Goal: Information Seeking & Learning: Learn about a topic

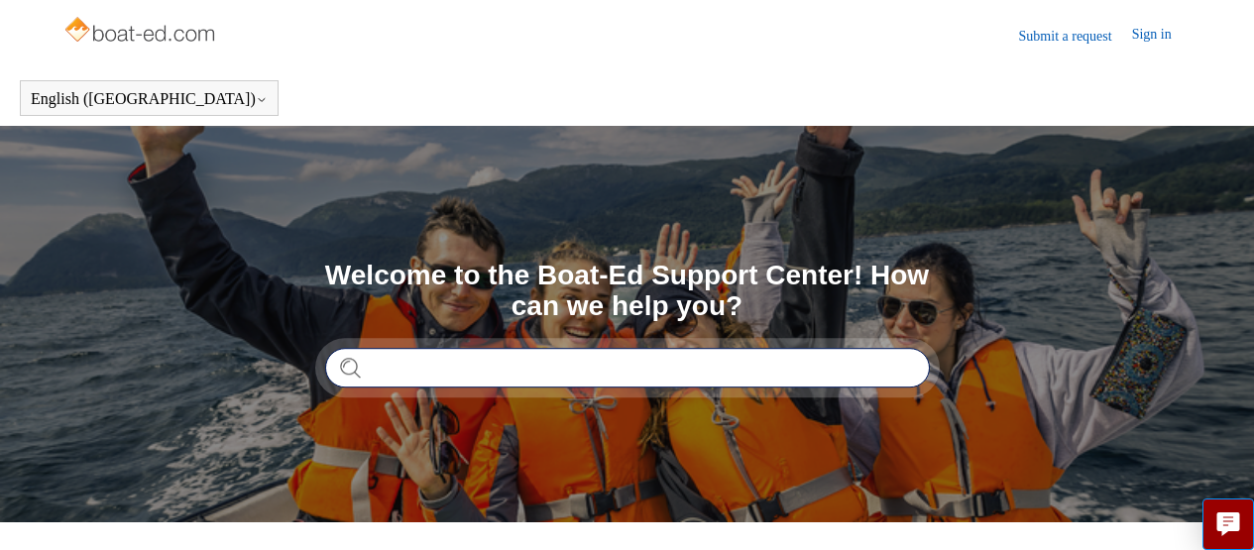
click at [458, 364] on input "Search" at bounding box center [627, 368] width 605 height 40
type input "**********"
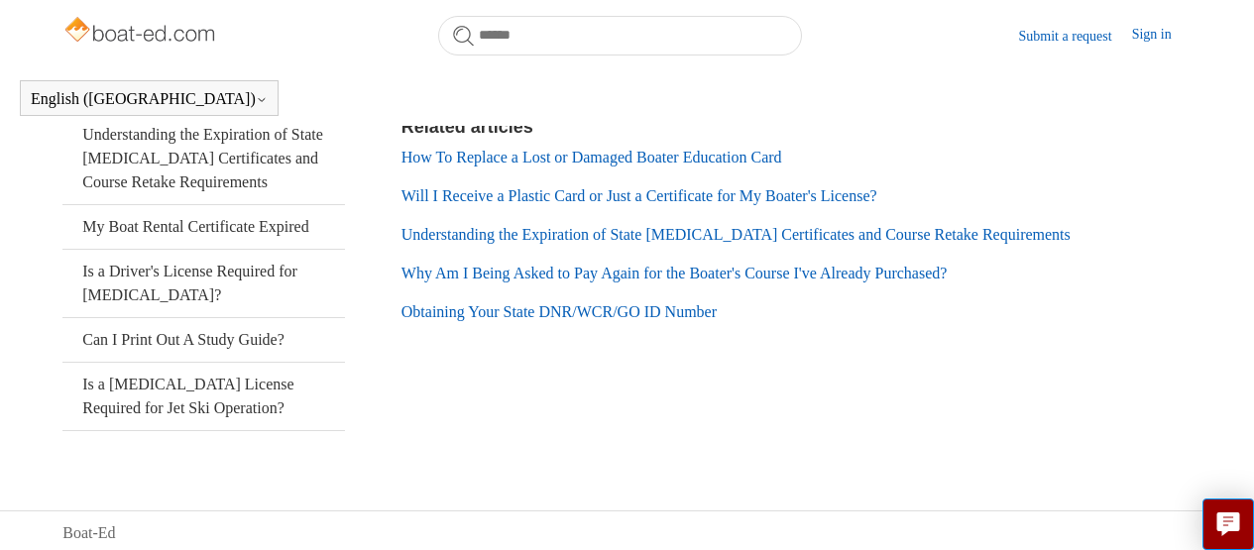
scroll to position [573, 0]
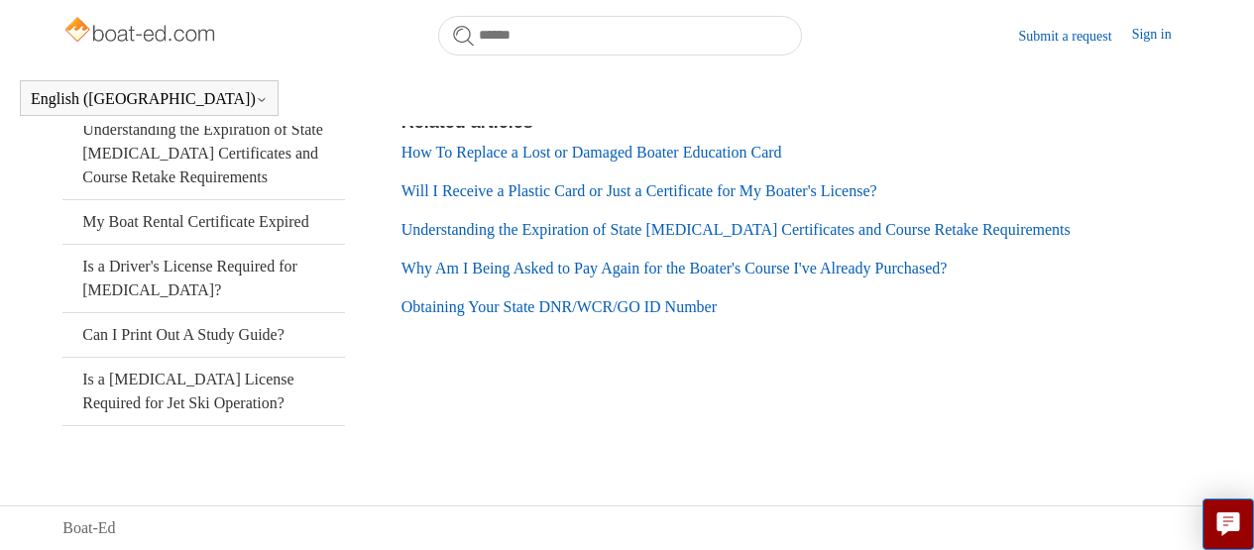
click at [695, 192] on link "Will I Receive a Plastic Card or Just a Certificate for My Boater's License?" at bounding box center [639, 190] width 476 height 17
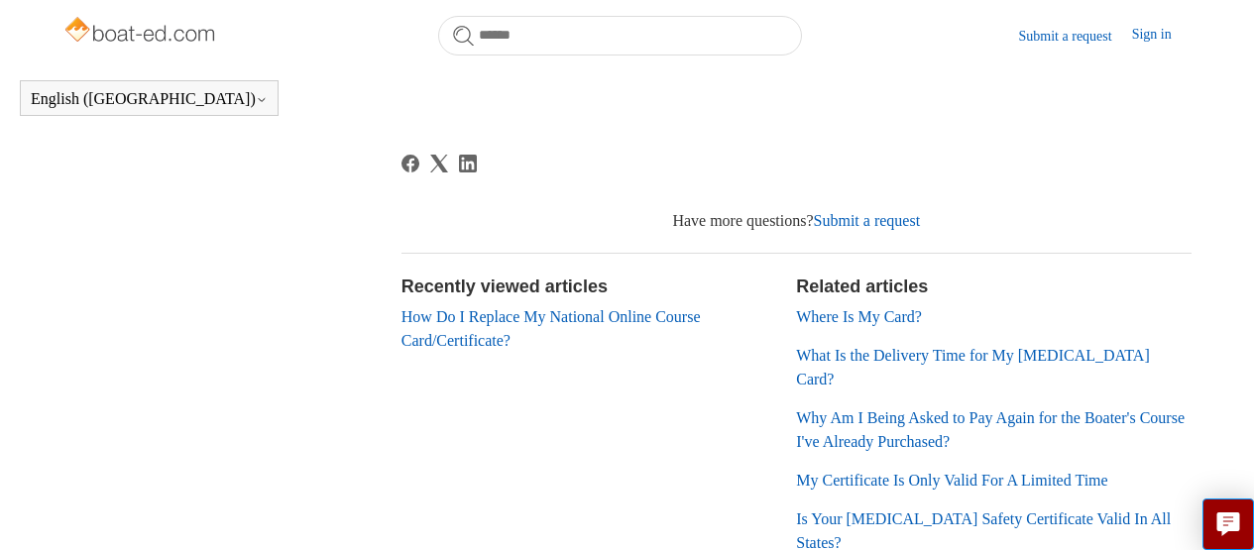
scroll to position [638, 0]
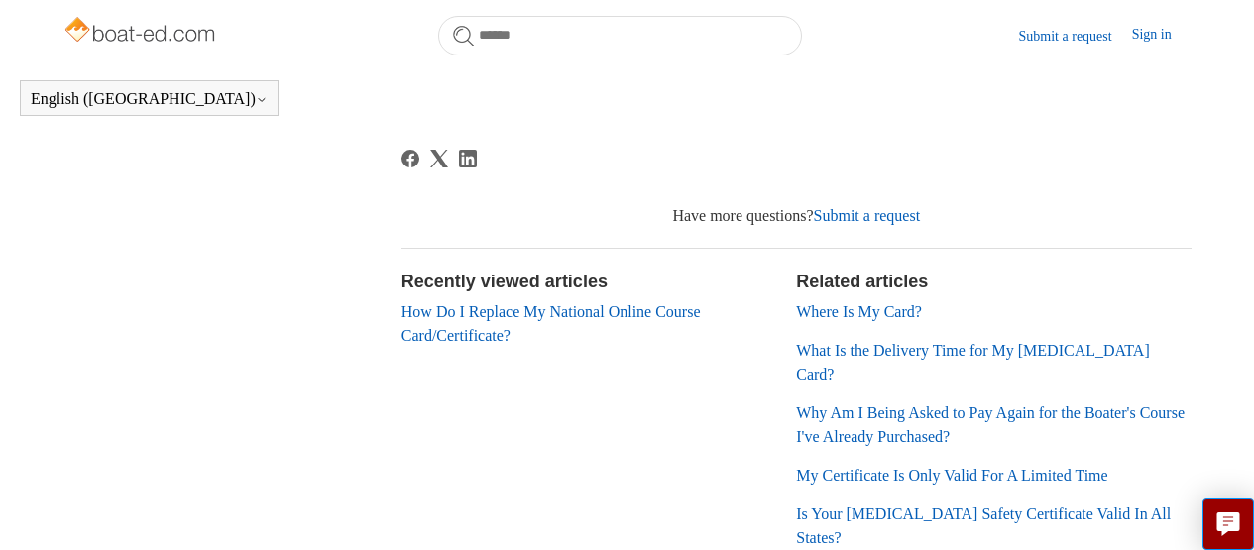
click at [930, 356] on link "What Is the Delivery Time for My [MEDICAL_DATA] Card?" at bounding box center [972, 362] width 353 height 41
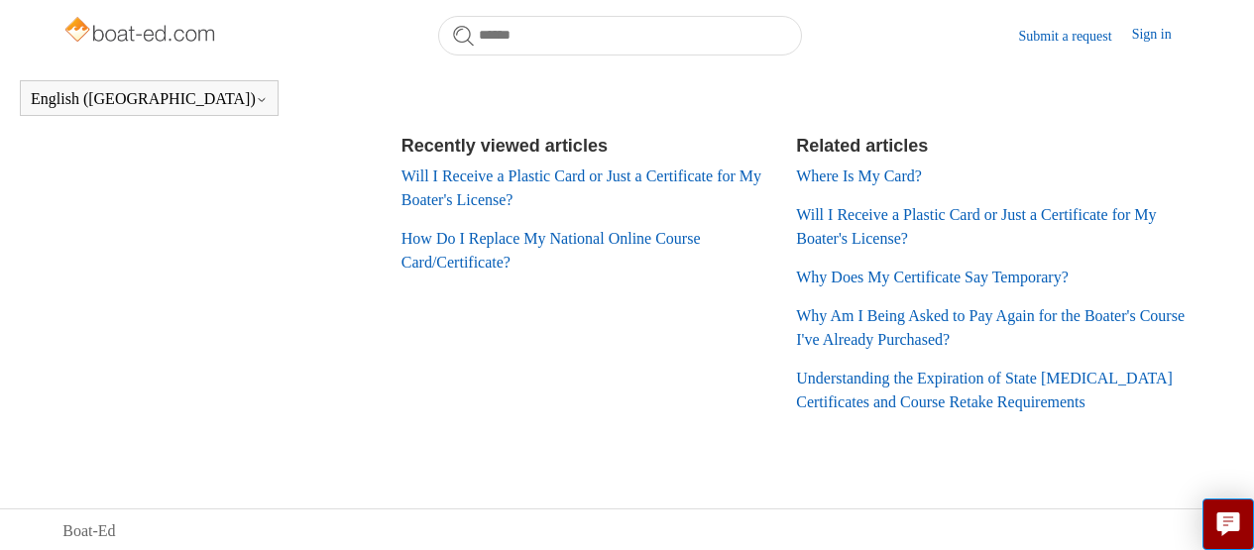
scroll to position [720, 0]
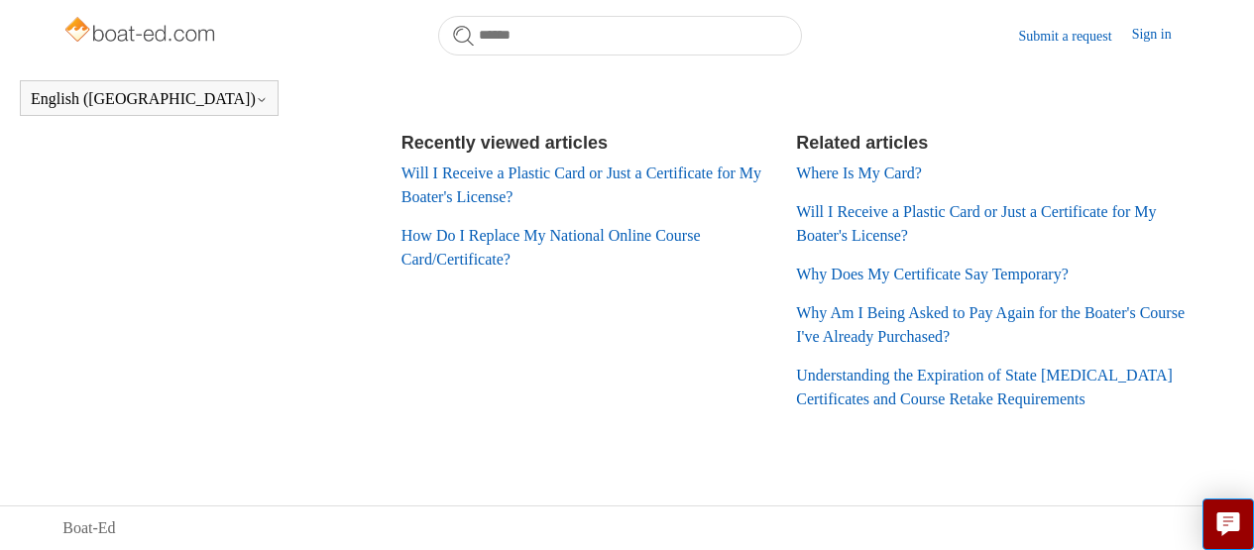
click at [923, 380] on link "Understanding the Expiration of State [MEDICAL_DATA] Certificates and Course Re…" at bounding box center [984, 387] width 377 height 41
